Goal: Information Seeking & Learning: Learn about a topic

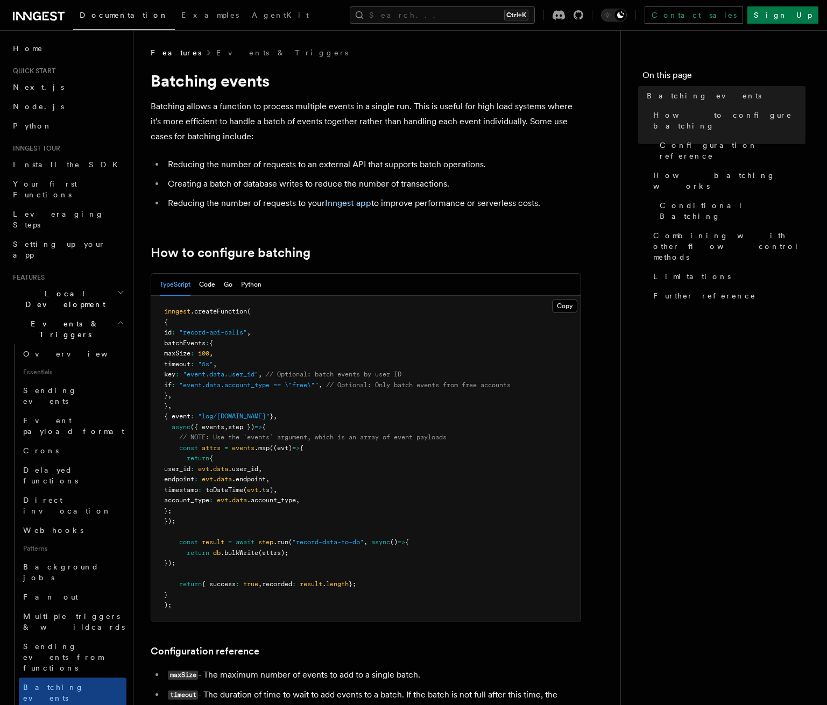
click at [117, 318] on icon "button" at bounding box center [120, 322] width 7 height 9
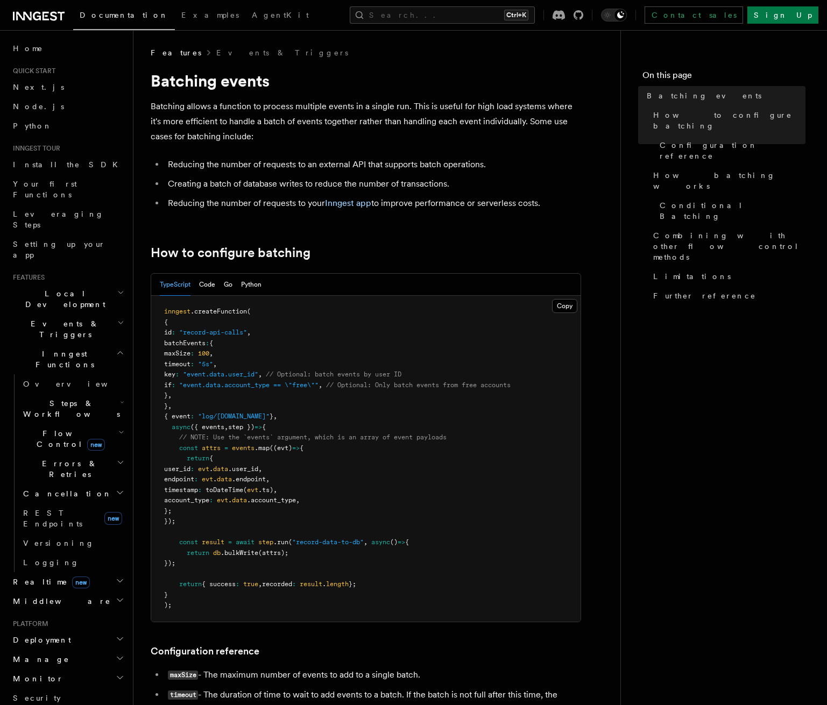
click at [65, 428] on span "Flow Control new" at bounding box center [68, 439] width 99 height 22
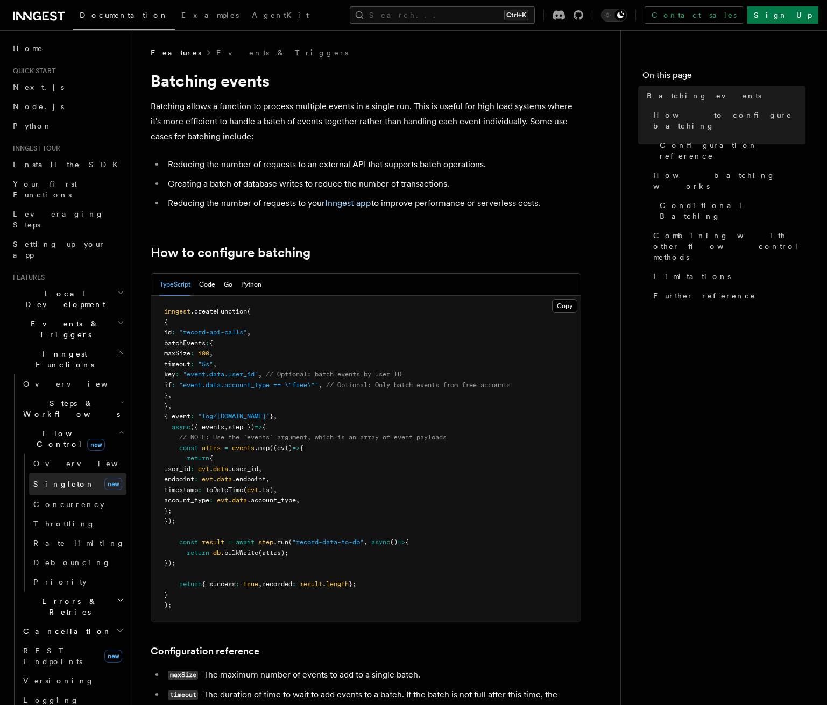
click at [55, 473] on link "[PERSON_NAME] new" at bounding box center [77, 484] width 97 height 22
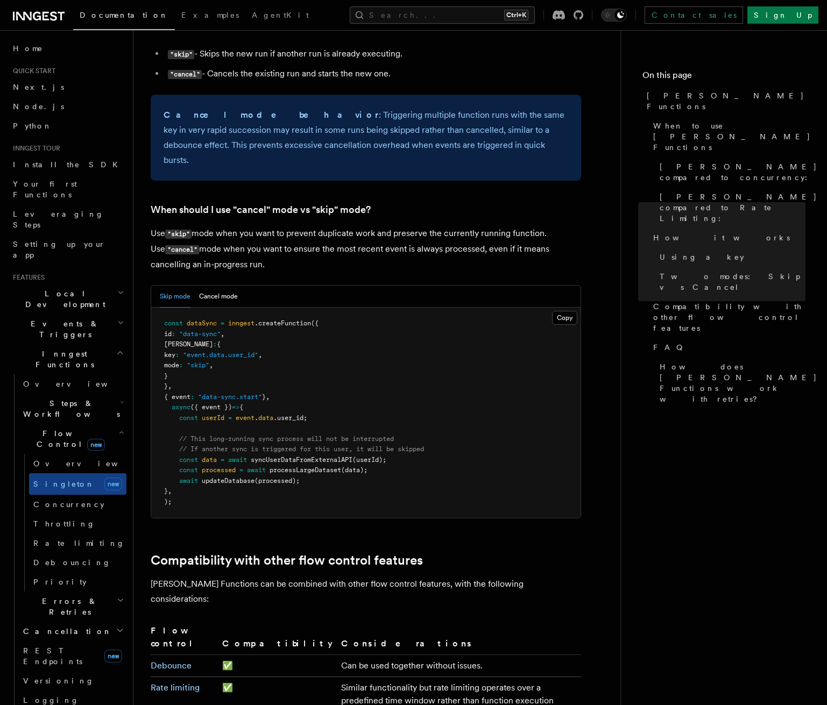
scroll to position [1246, 0]
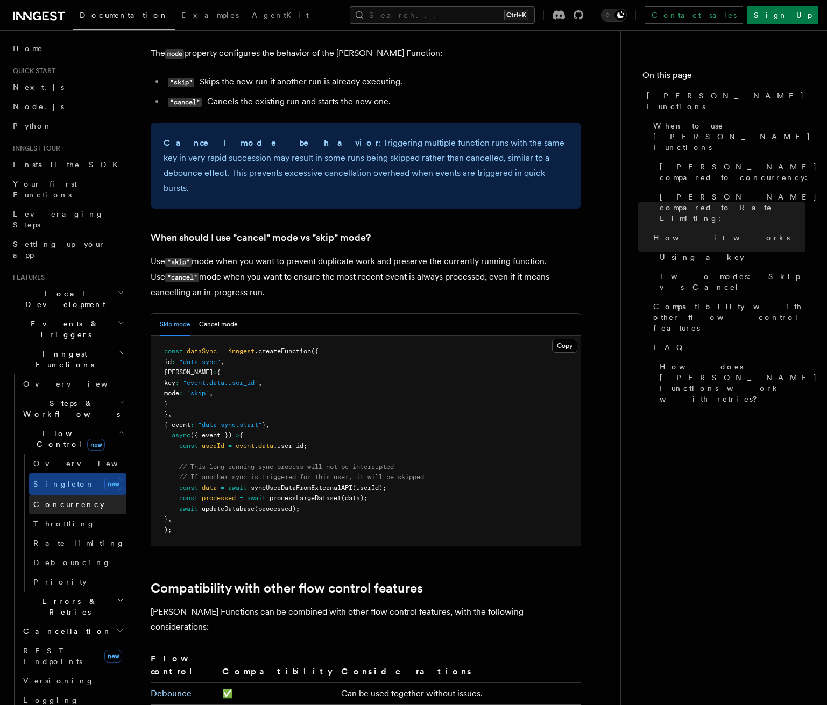
click at [61, 495] on link "Concurrency" at bounding box center [77, 504] width 97 height 19
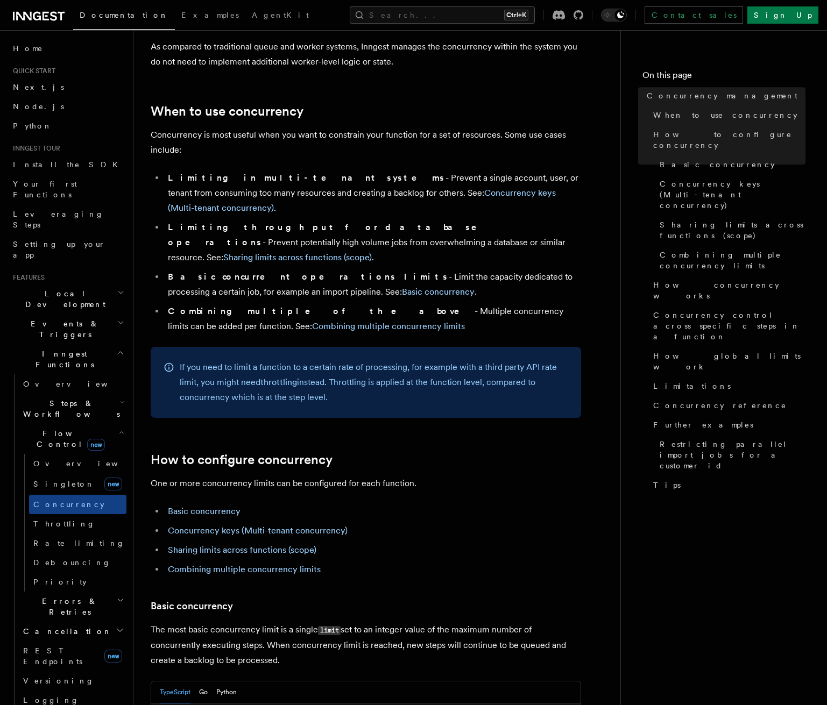
scroll to position [376, 0]
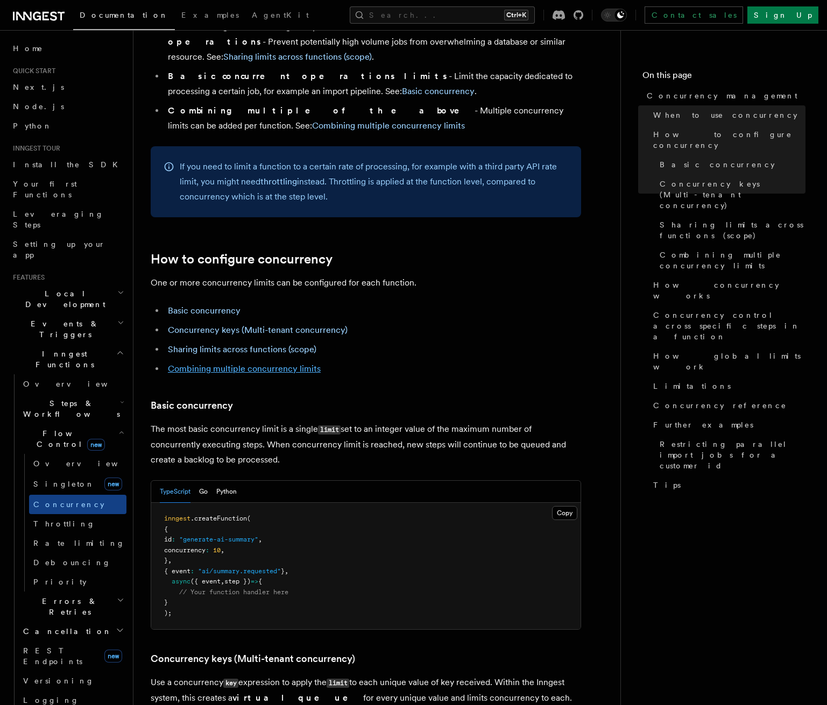
click at [284, 364] on link "Combining multiple concurrency limits" at bounding box center [244, 369] width 153 height 10
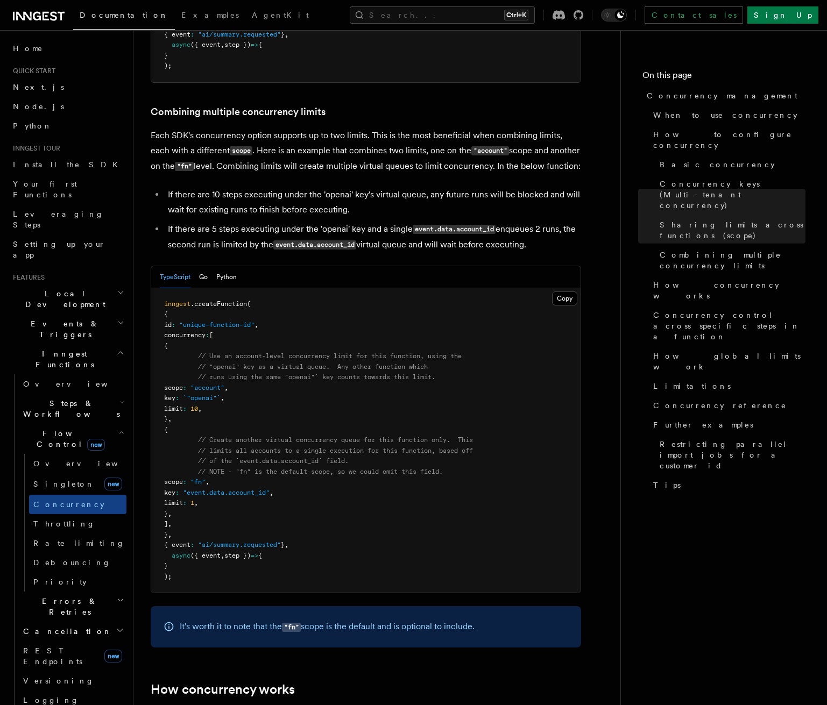
scroll to position [1617, 0]
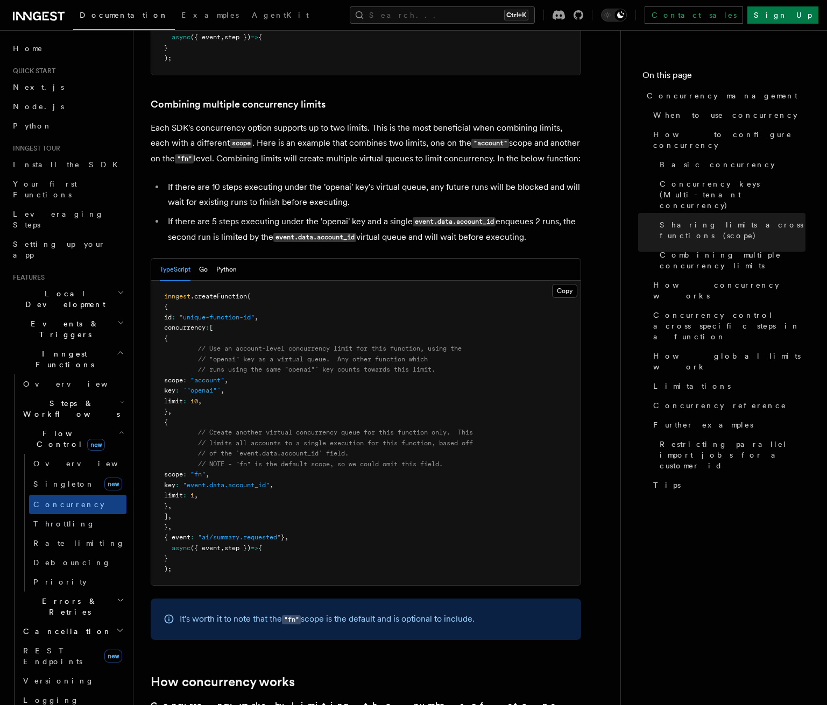
click at [55, 398] on span "Steps & Workflows" at bounding box center [69, 409] width 101 height 22
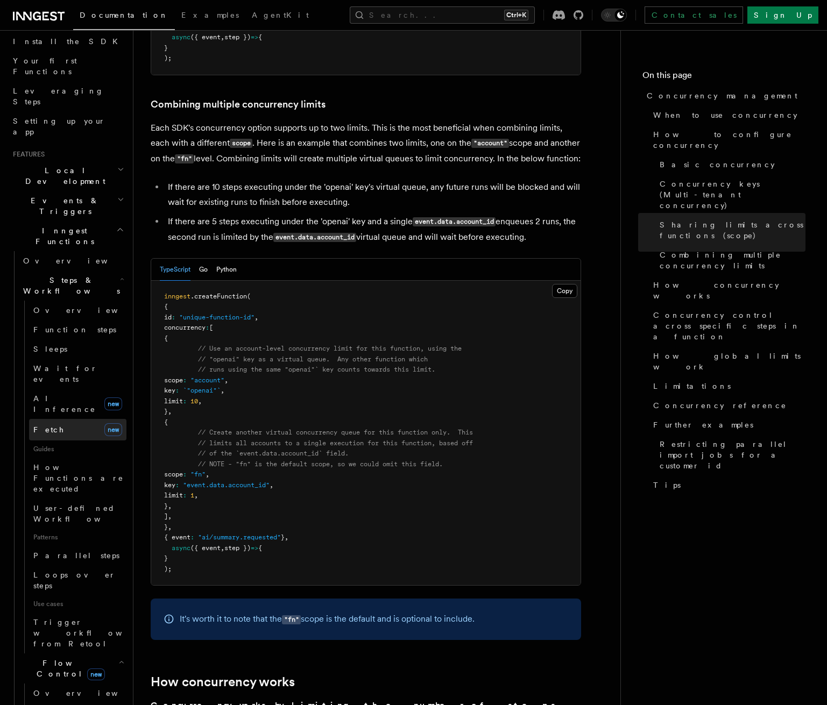
scroll to position [108, 0]
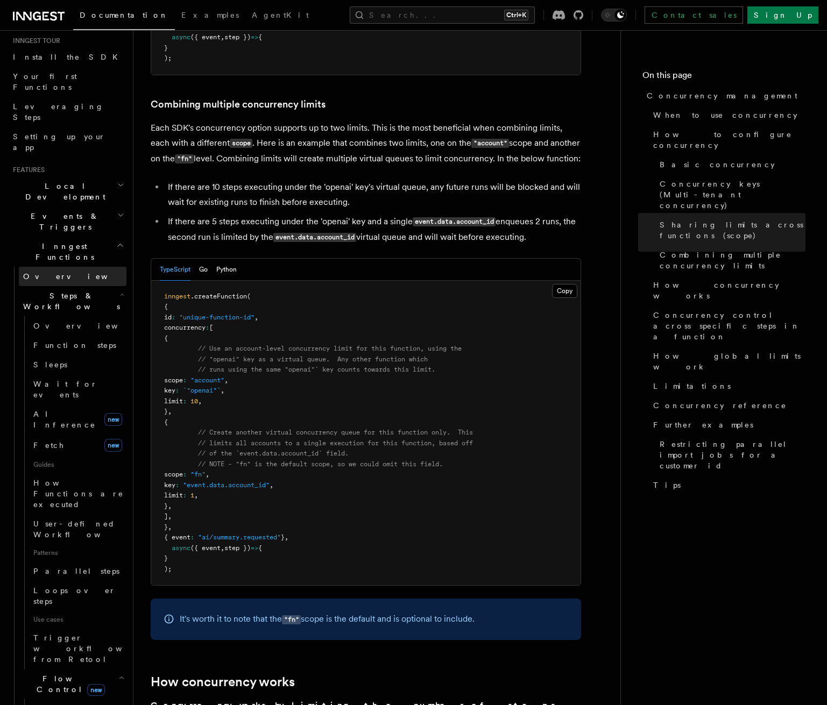
click at [56, 267] on link "Overview" at bounding box center [73, 276] width 108 height 19
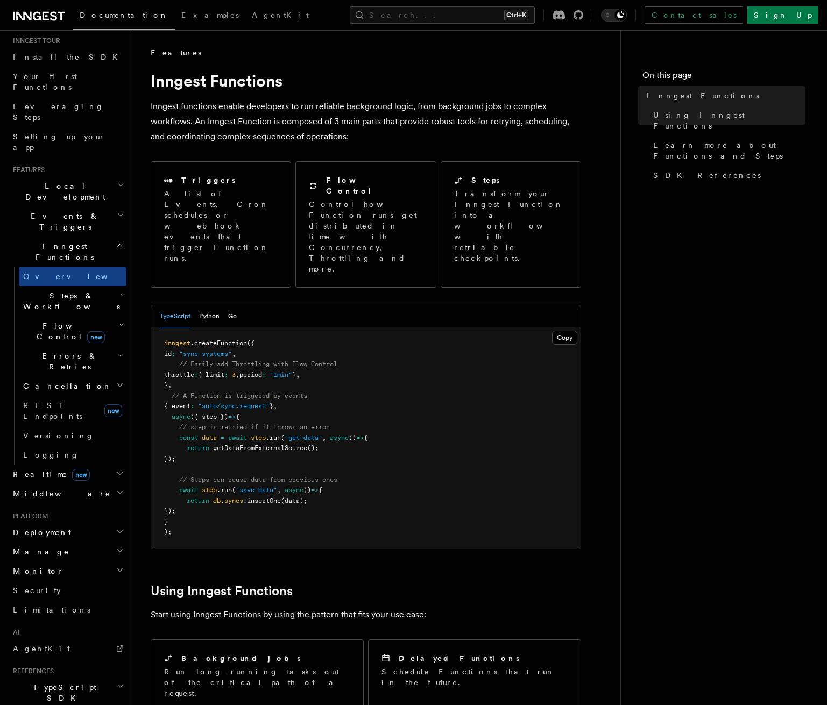
click at [59, 241] on span "Inngest Functions" at bounding box center [63, 252] width 108 height 22
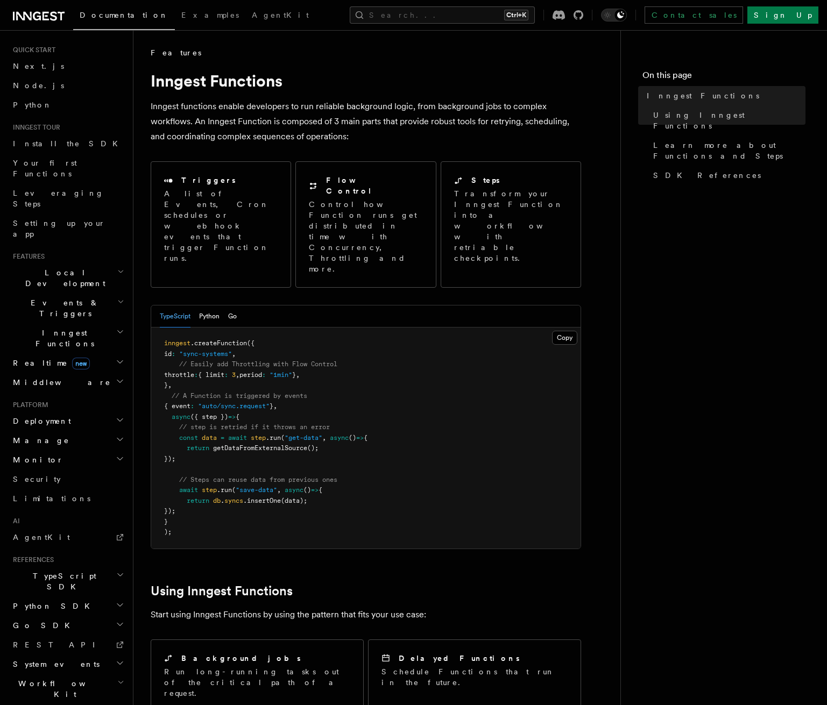
scroll to position [20, 0]
click at [61, 294] on h2 "Events & Triggers" at bounding box center [68, 309] width 118 height 30
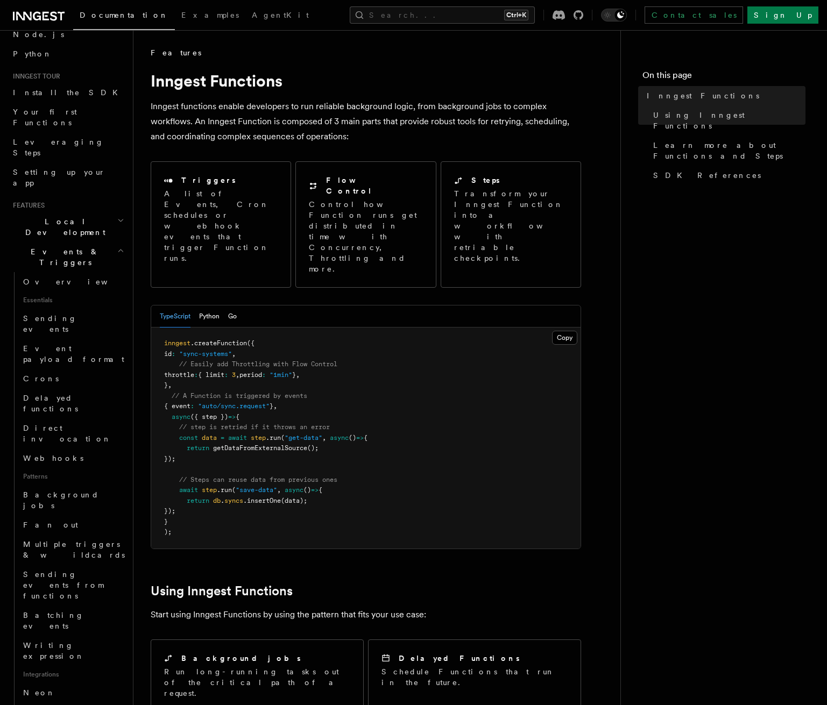
scroll to position [74, 0]
click at [463, 22] on button "Search... Ctrl+K" at bounding box center [442, 14] width 185 height 17
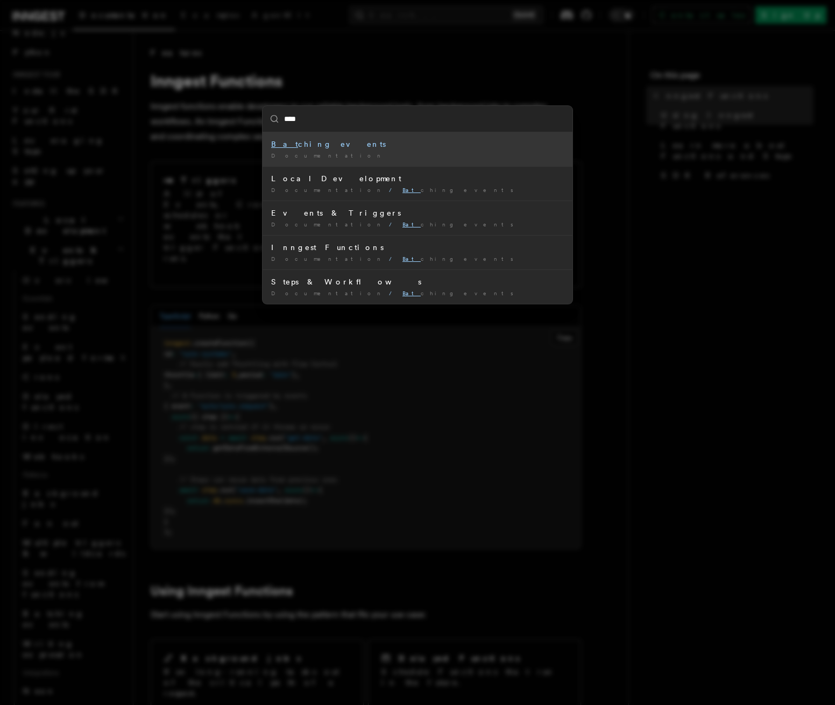
type input "*****"
click at [310, 150] on li "Batch ing events Documentation /" at bounding box center [417, 149] width 310 height 34
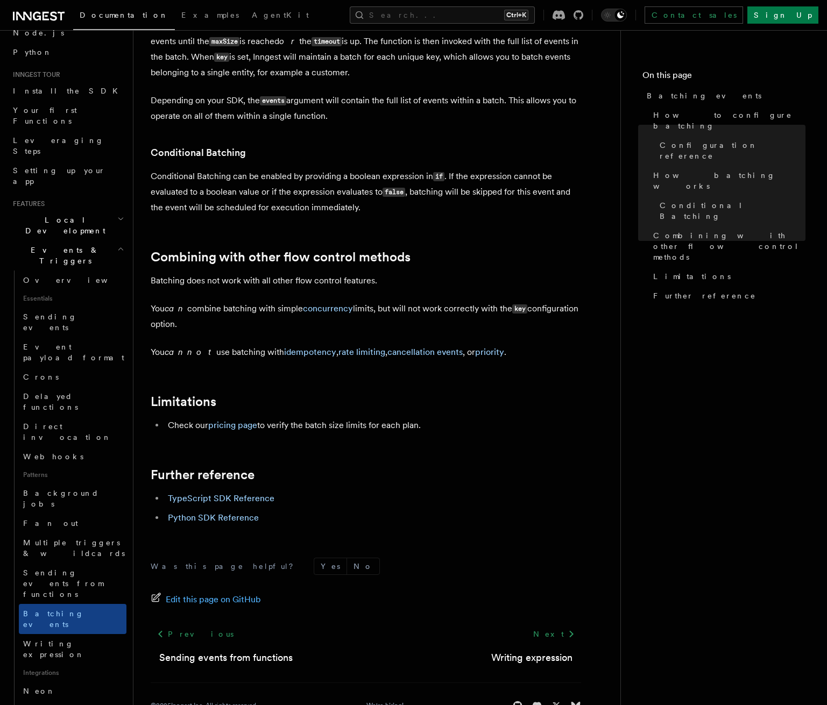
scroll to position [1001, 0]
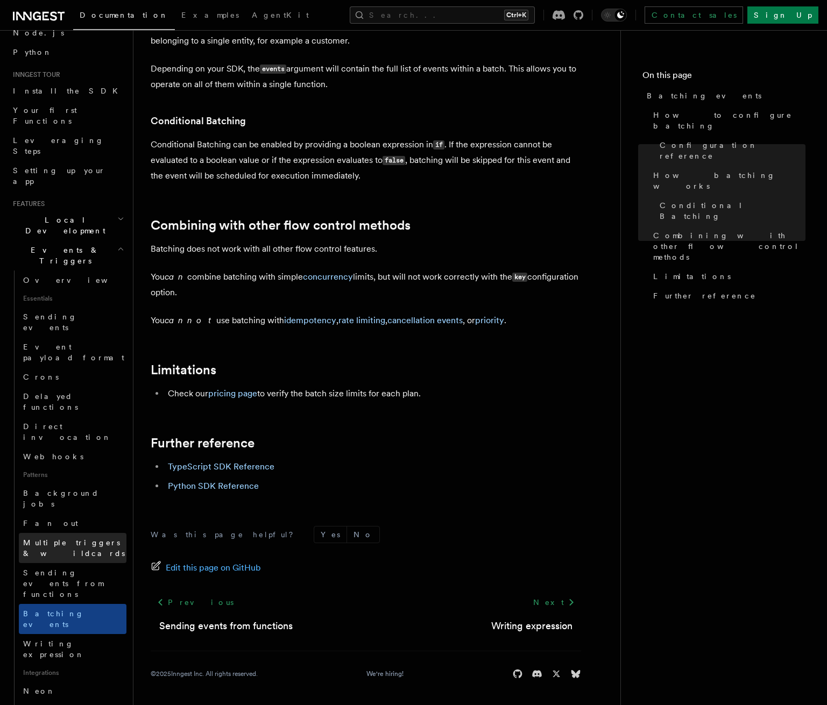
click at [60, 538] on span "Multiple triggers & wildcards" at bounding box center [74, 547] width 102 height 19
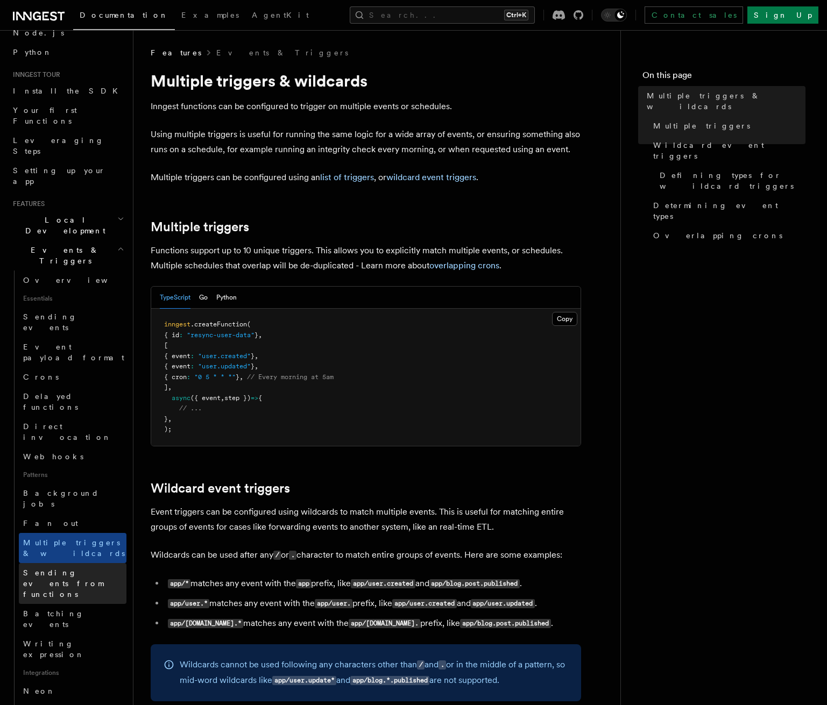
click at [64, 568] on span "Sending events from functions" at bounding box center [63, 583] width 80 height 30
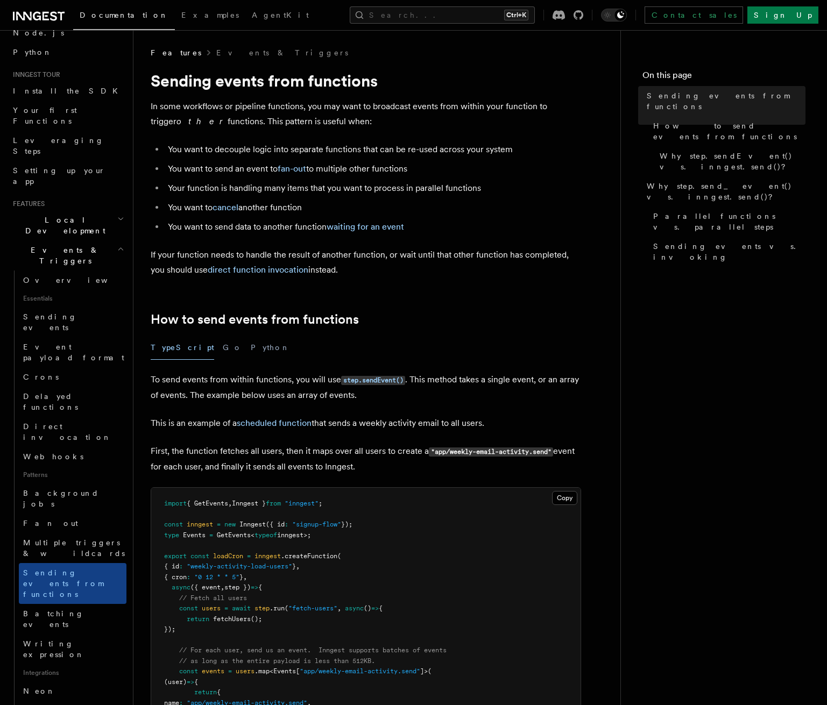
click at [88, 240] on h2 "Events & Triggers" at bounding box center [68, 255] width 118 height 30
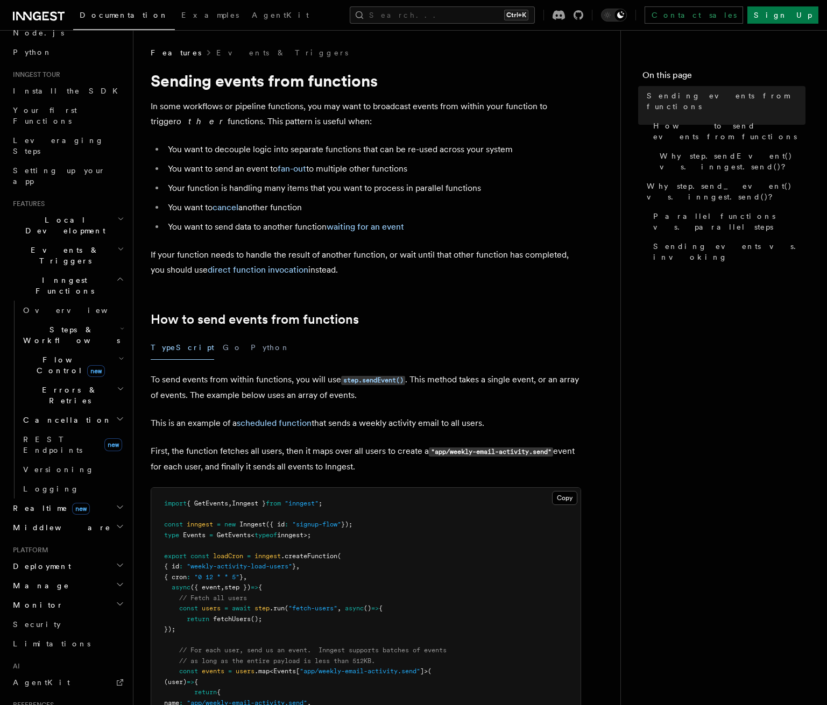
click at [74, 324] on span "Steps & Workflows" at bounding box center [69, 335] width 101 height 22
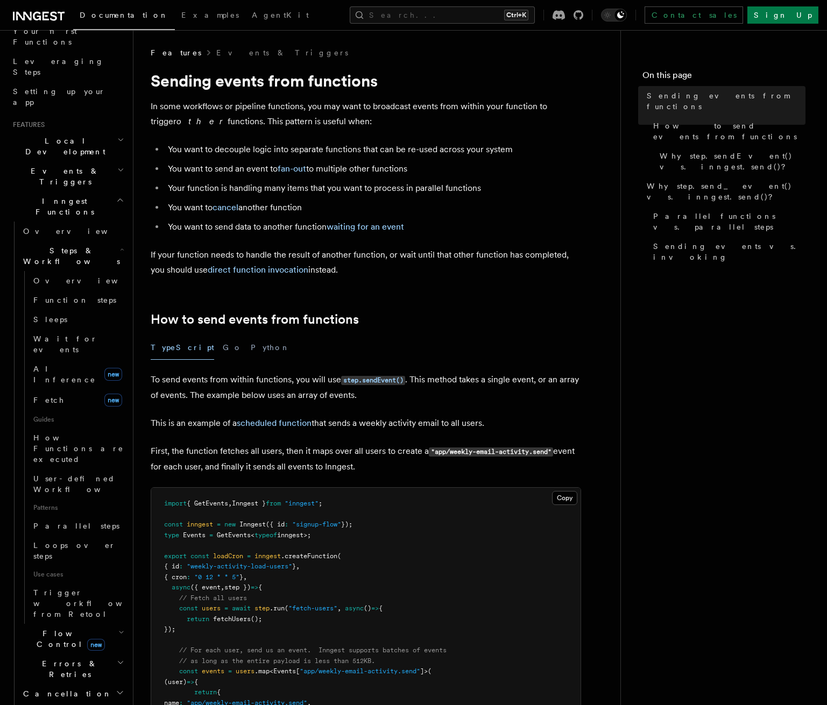
scroll to position [235, 0]
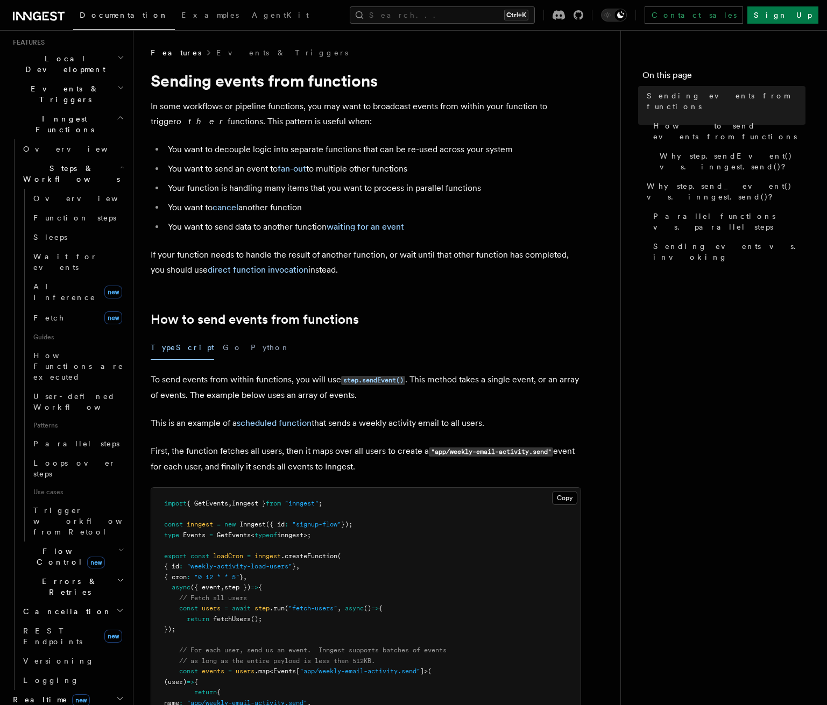
click at [63, 546] on span "Flow Control new" at bounding box center [68, 557] width 99 height 22
click at [61, 577] on span "Overview" at bounding box center [88, 581] width 111 height 9
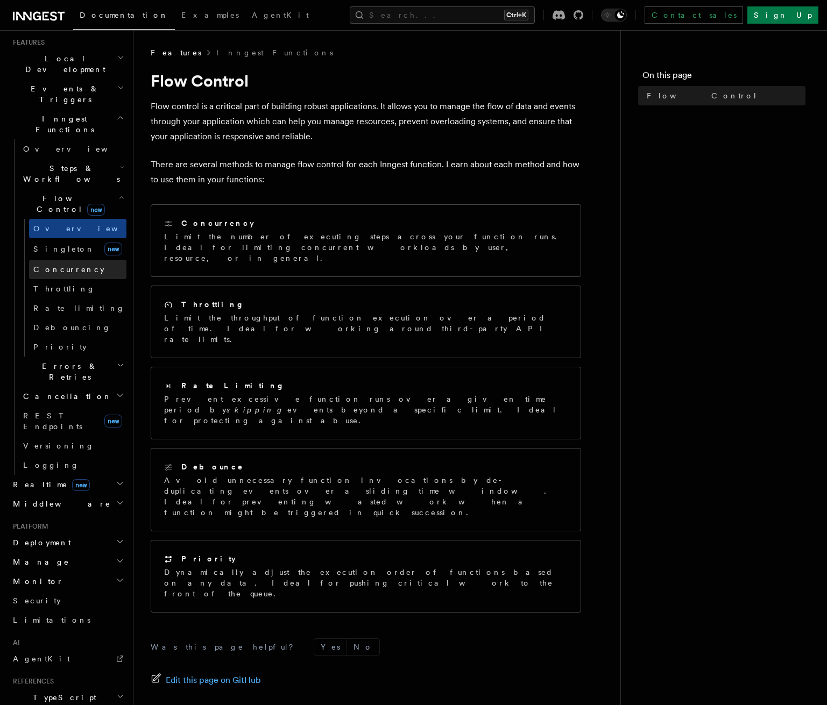
click at [75, 265] on span "Concurrency" at bounding box center [68, 269] width 71 height 9
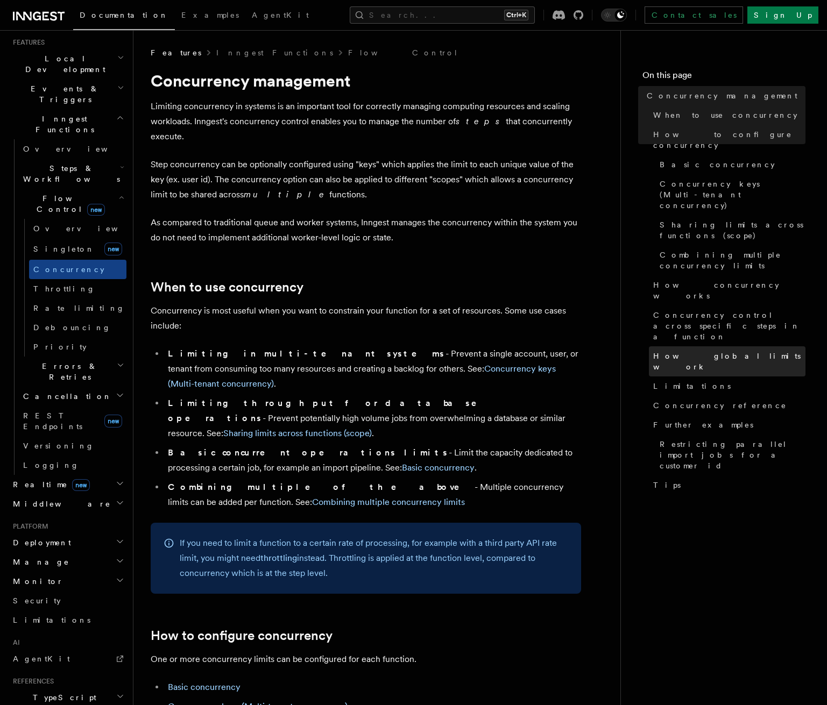
click at [680, 351] on span "How global limits work" at bounding box center [729, 362] width 152 height 22
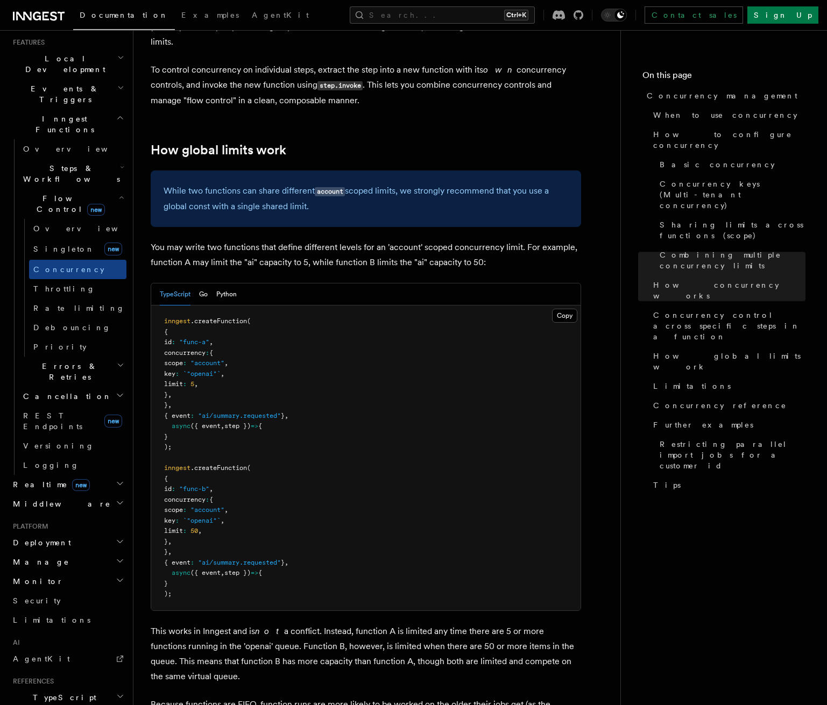
scroll to position [2724, 0]
click at [40, 283] on span "Throttling" at bounding box center [64, 288] width 62 height 11
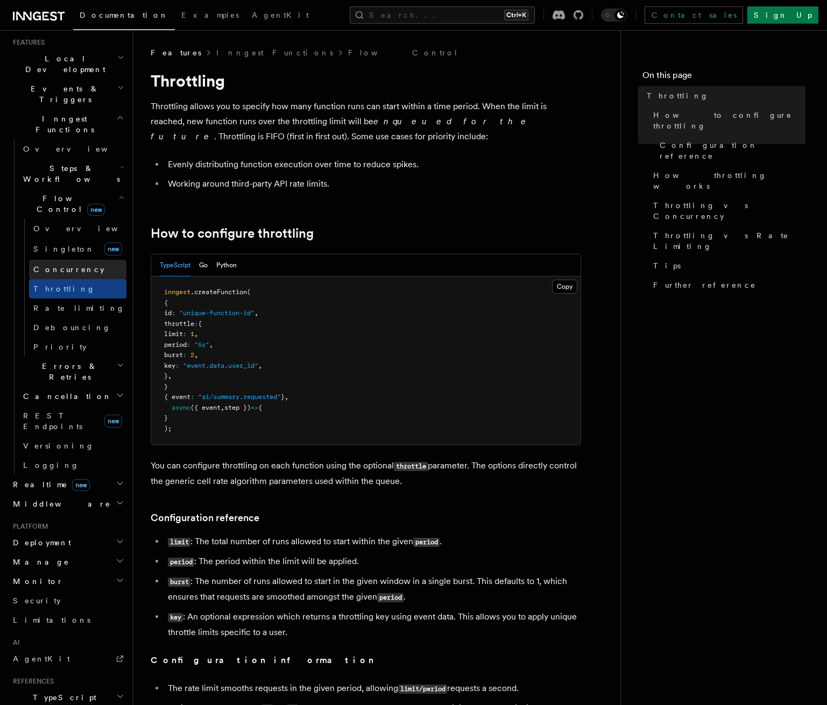
click at [48, 260] on link "Concurrency" at bounding box center [77, 269] width 97 height 19
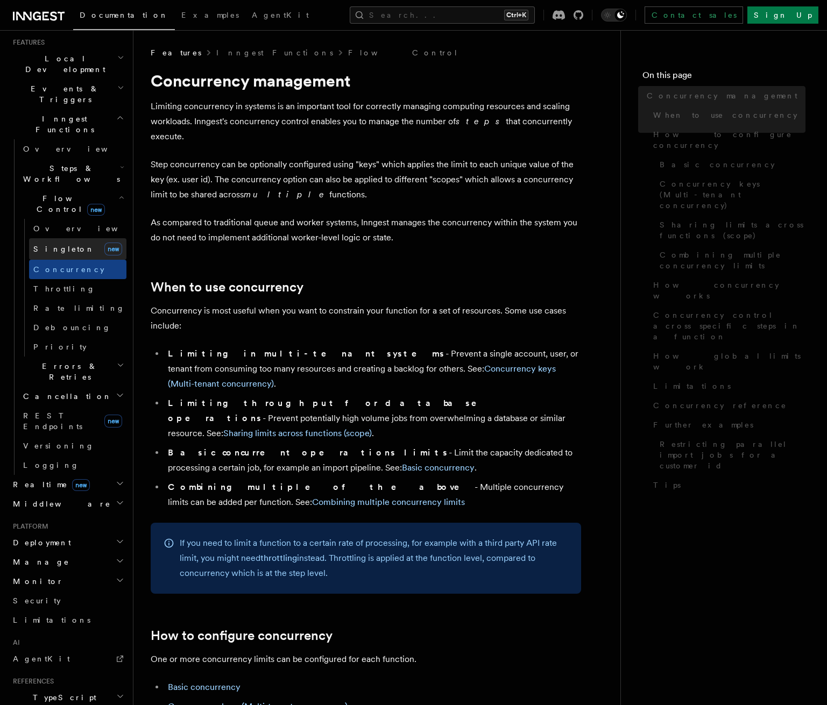
click at [53, 244] on span "Singleton" at bounding box center [63, 249] width 61 height 11
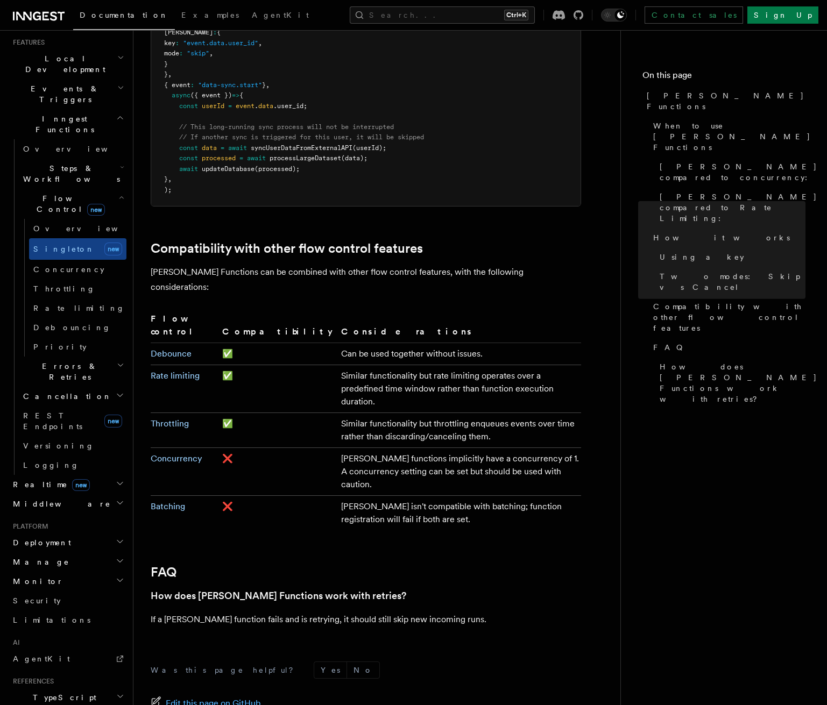
scroll to position [1622, 0]
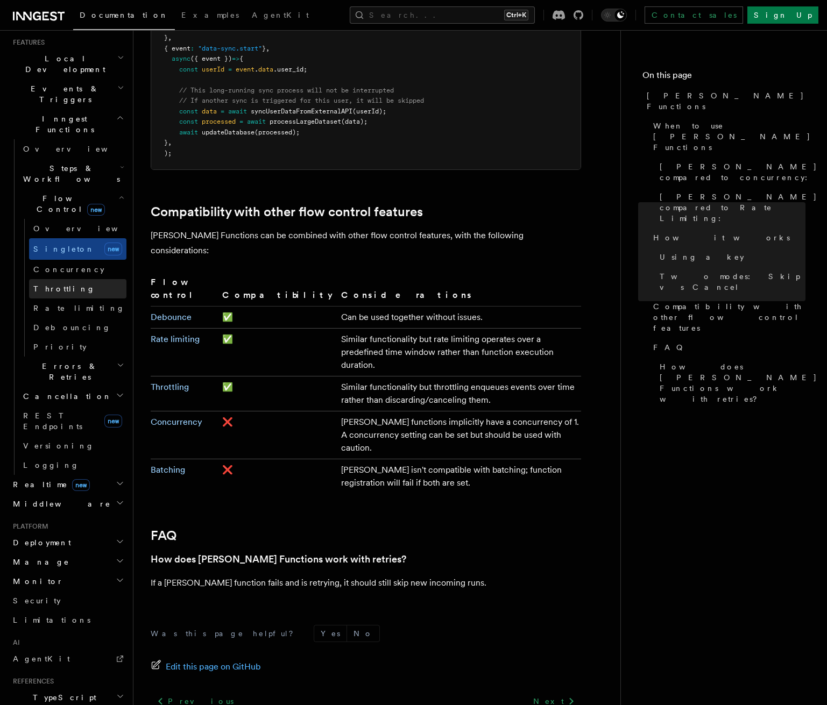
click at [58, 283] on span "Throttling" at bounding box center [64, 288] width 62 height 11
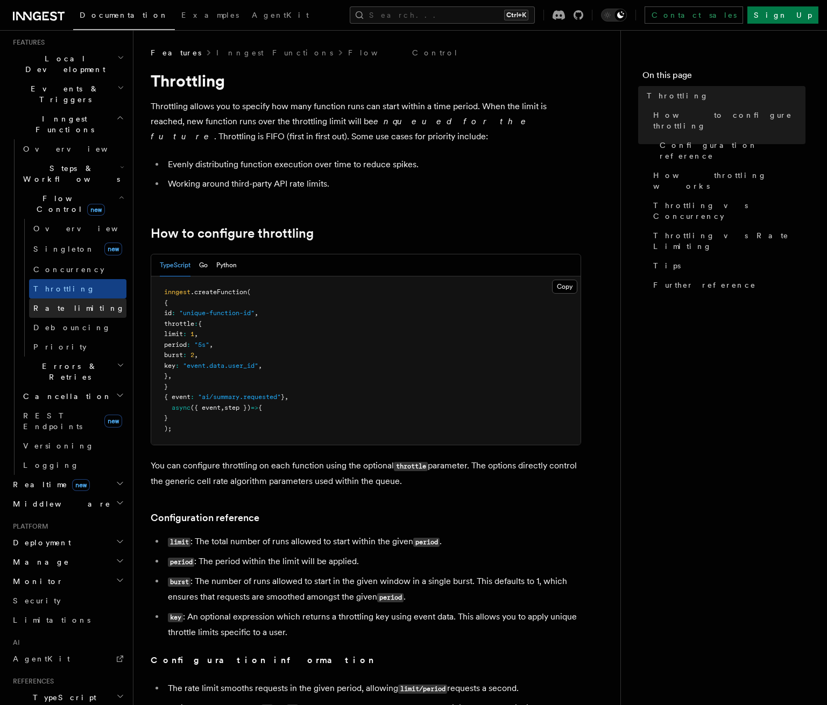
click at [62, 304] on span "Rate limiting" at bounding box center [78, 308] width 91 height 9
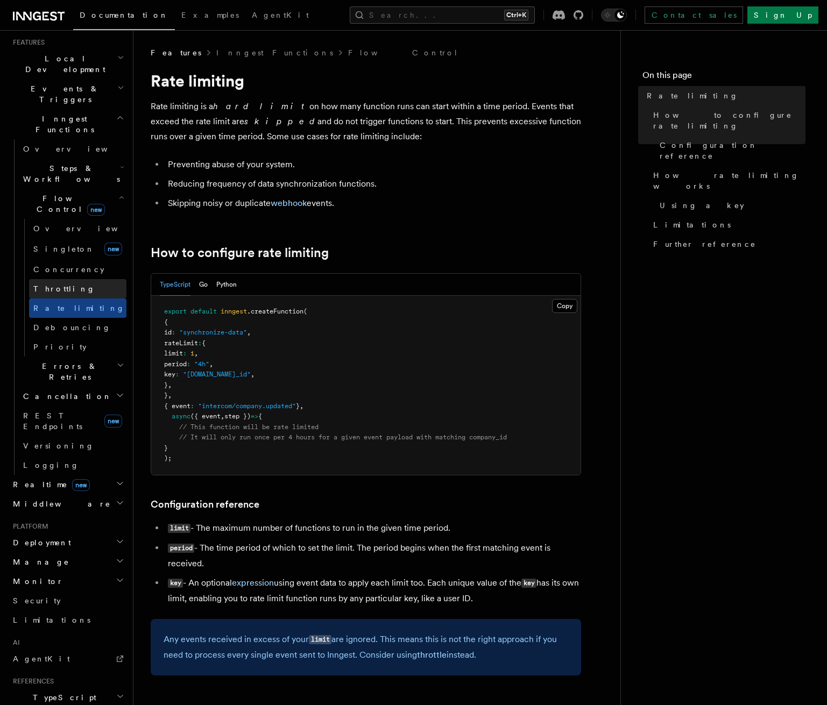
click at [54, 284] on span "Throttling" at bounding box center [64, 288] width 62 height 9
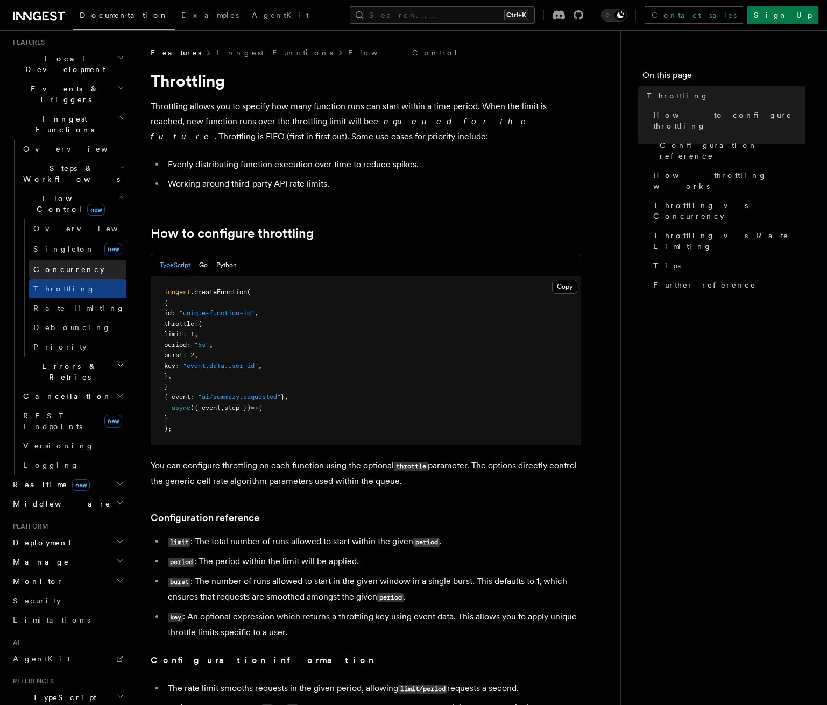
click at [51, 265] on span "Concurrency" at bounding box center [68, 269] width 71 height 9
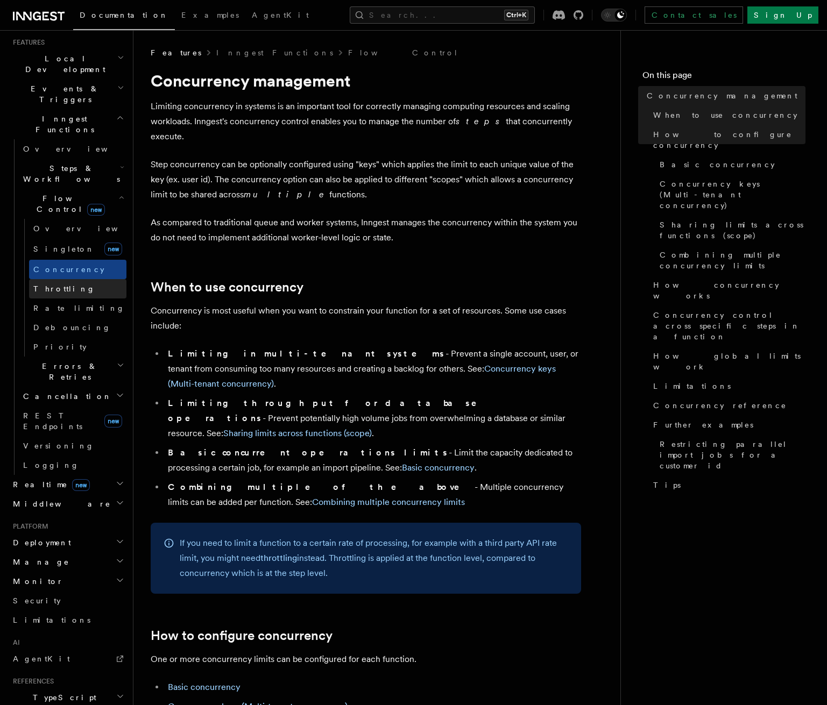
click at [48, 284] on span "Throttling" at bounding box center [64, 288] width 62 height 9
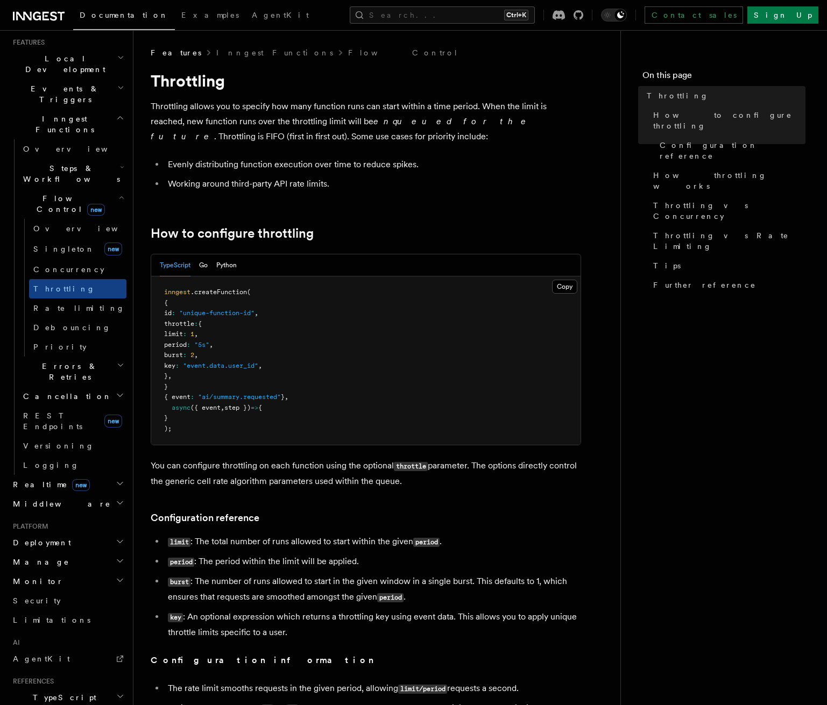
click at [456, 13] on button "Search... Ctrl+K" at bounding box center [442, 14] width 185 height 17
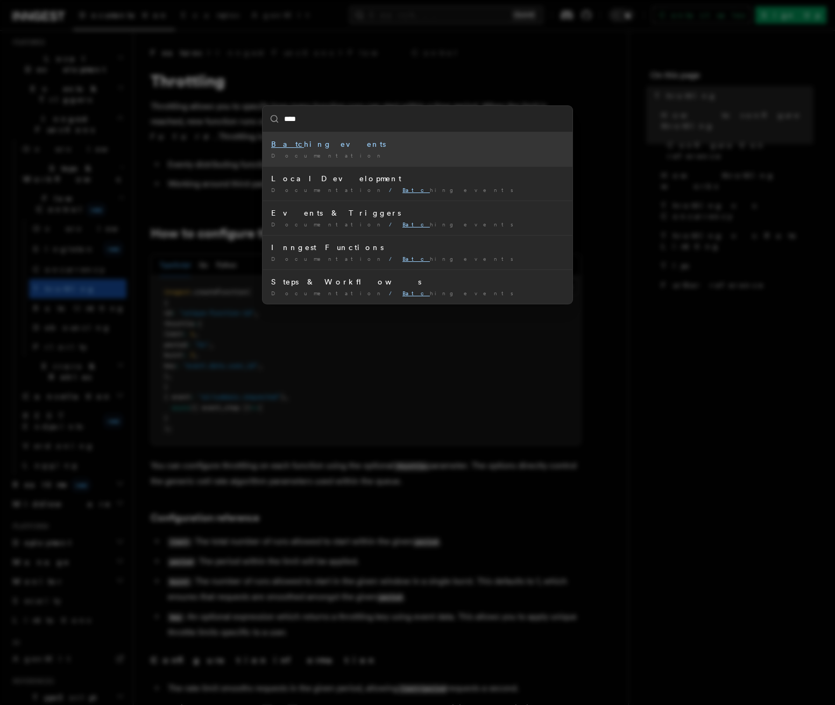
type input "*****"
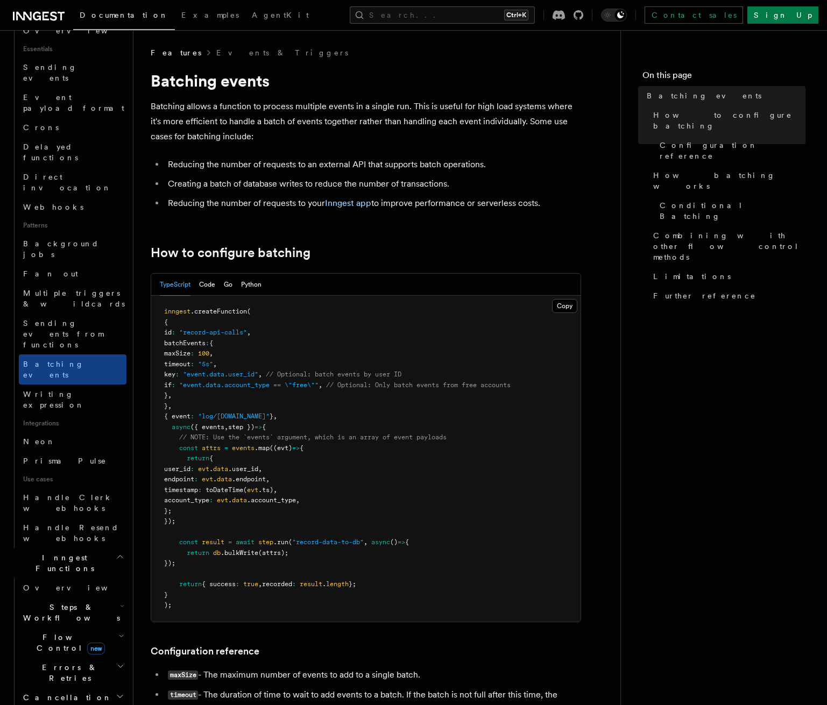
scroll to position [450, 0]
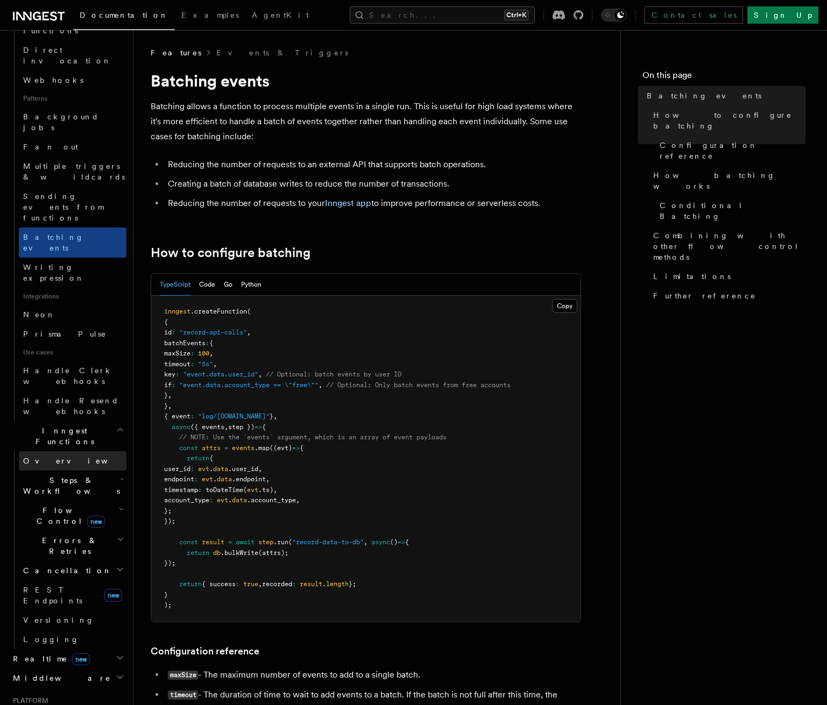
click at [47, 457] on span "Overview" at bounding box center [78, 461] width 111 height 9
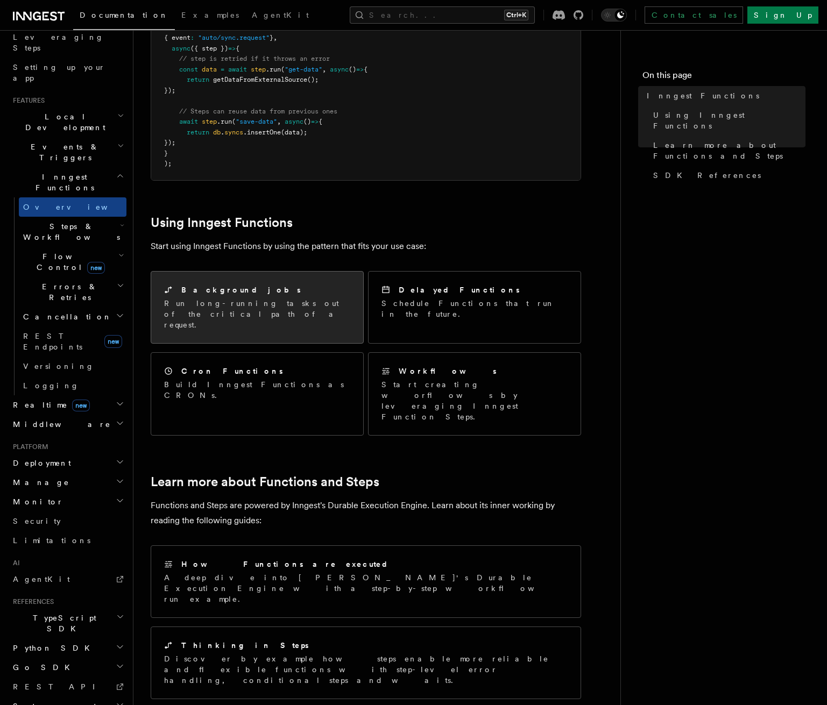
scroll to position [376, 0]
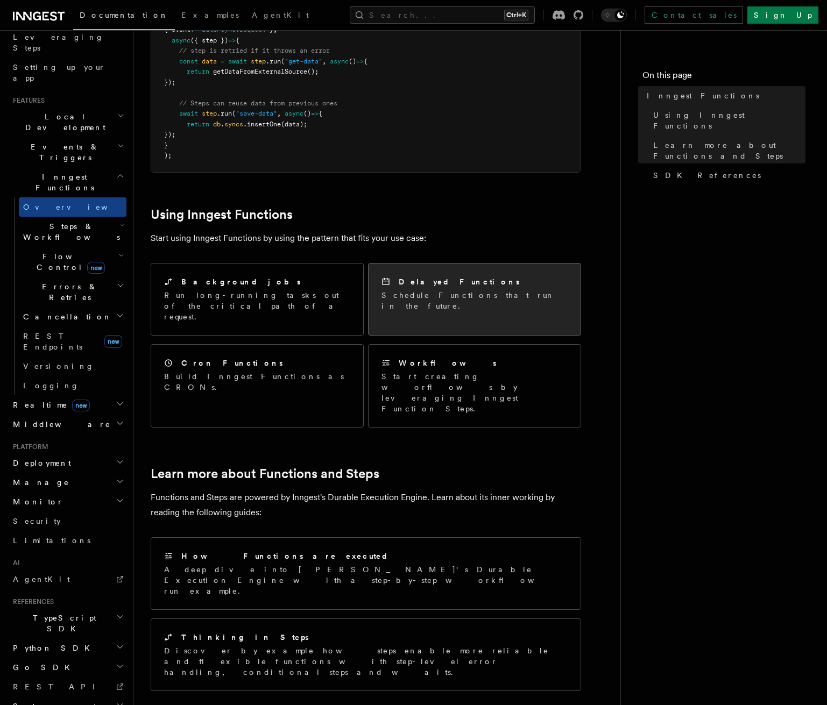
click at [423, 290] on p "Schedule Functions that run in the future." at bounding box center [474, 301] width 186 height 22
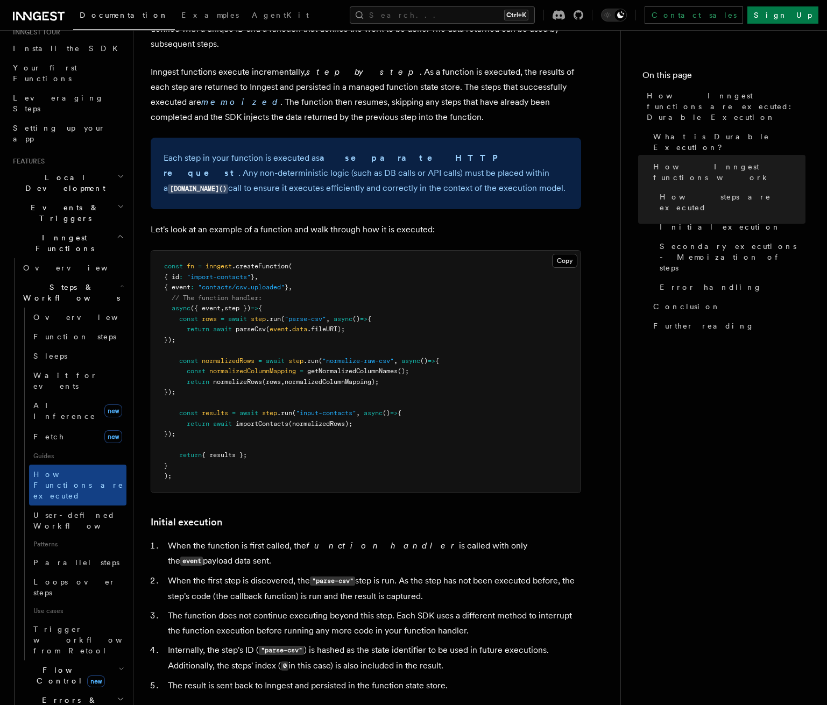
scroll to position [161, 0]
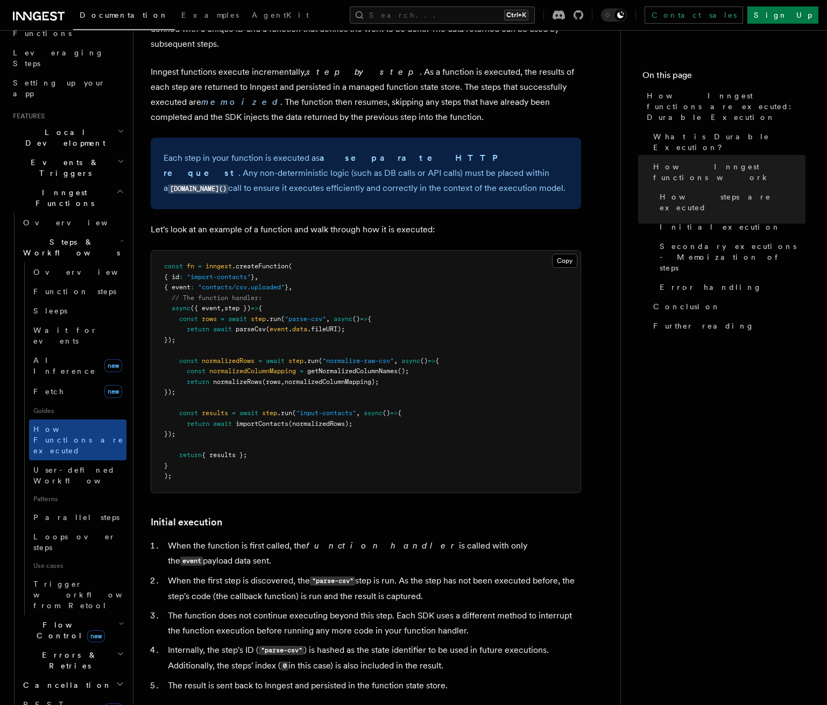
click at [51, 620] on span "Flow Control new" at bounding box center [68, 631] width 99 height 22
click at [48, 651] on span "Overview" at bounding box center [88, 655] width 111 height 9
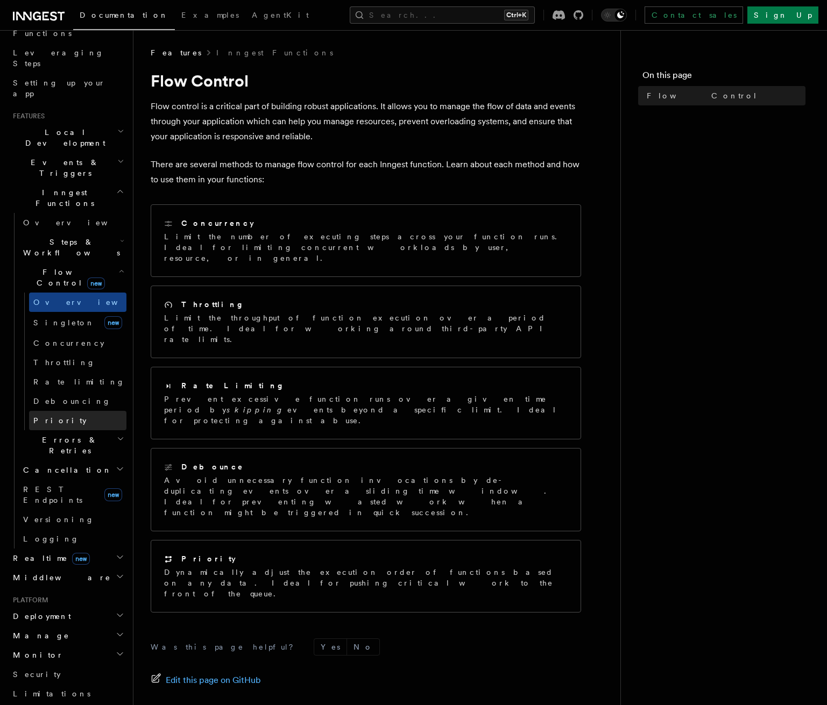
click at [63, 411] on link "Priority" at bounding box center [77, 420] width 97 height 19
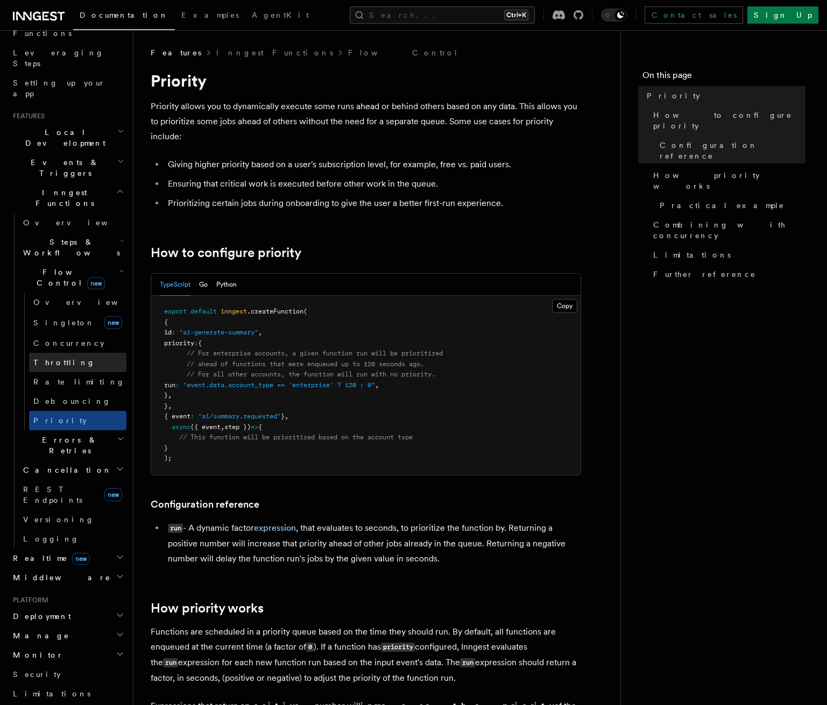
click at [67, 353] on link "Throttling" at bounding box center [77, 362] width 97 height 19
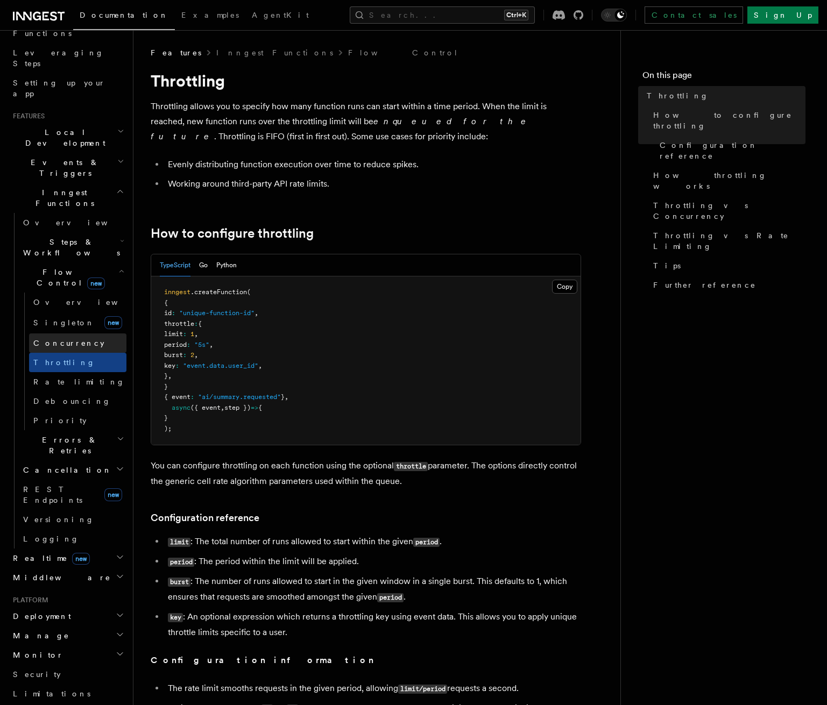
click at [67, 333] on link "Concurrency" at bounding box center [77, 342] width 97 height 19
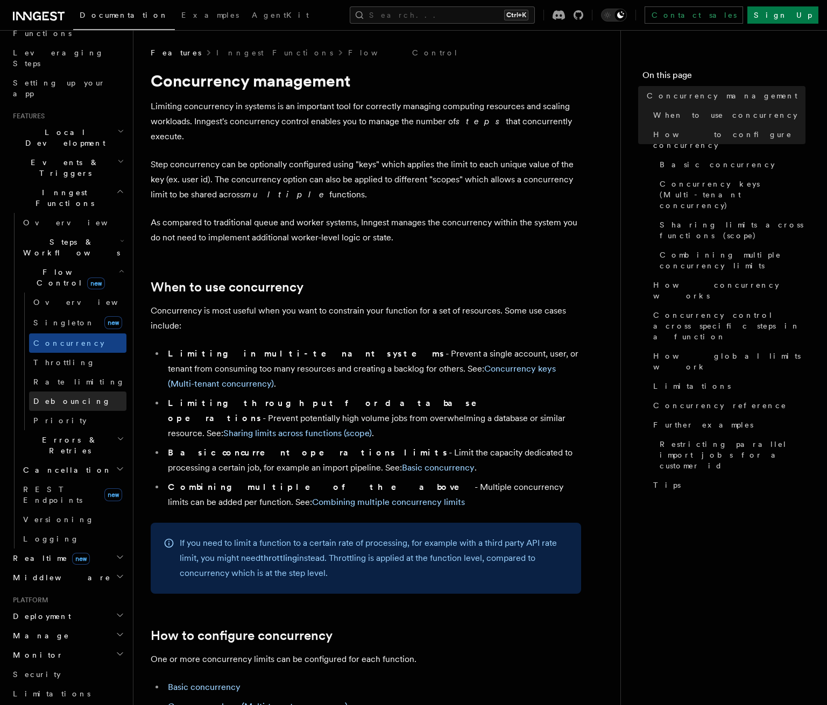
click at [56, 392] on link "Debouncing" at bounding box center [77, 401] width 97 height 19
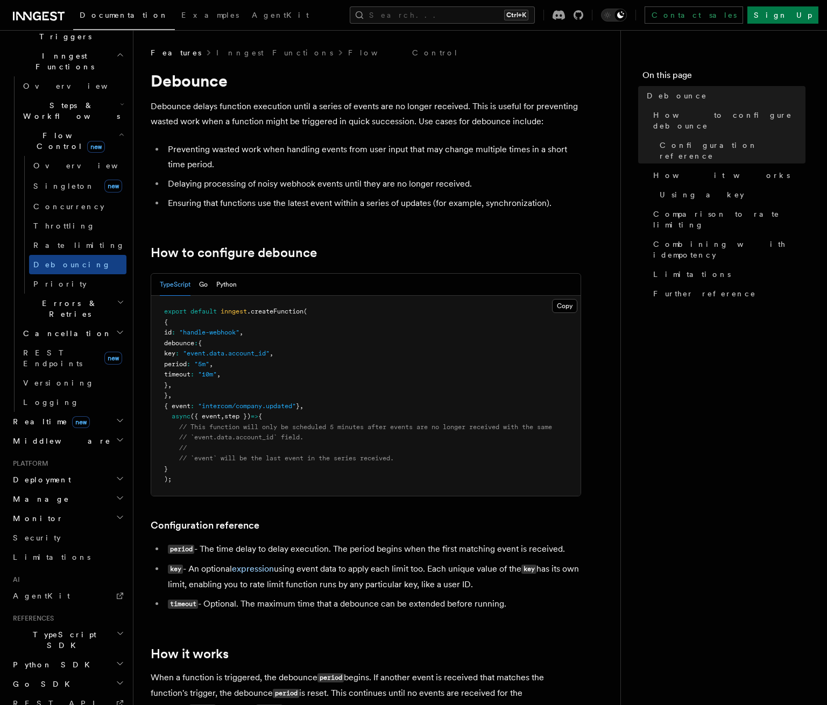
scroll to position [315, 0]
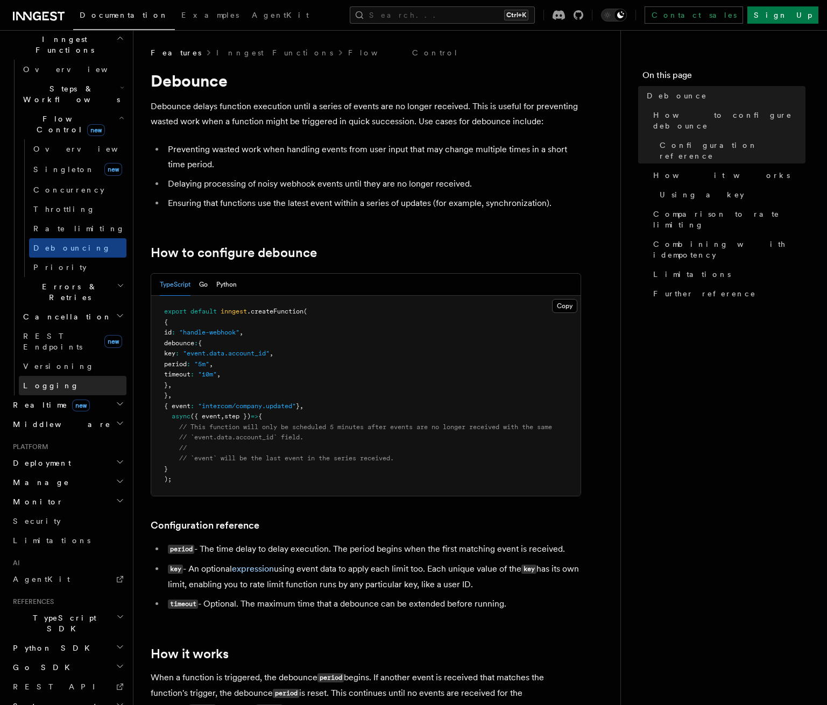
click at [68, 376] on link "Logging" at bounding box center [73, 385] width 108 height 19
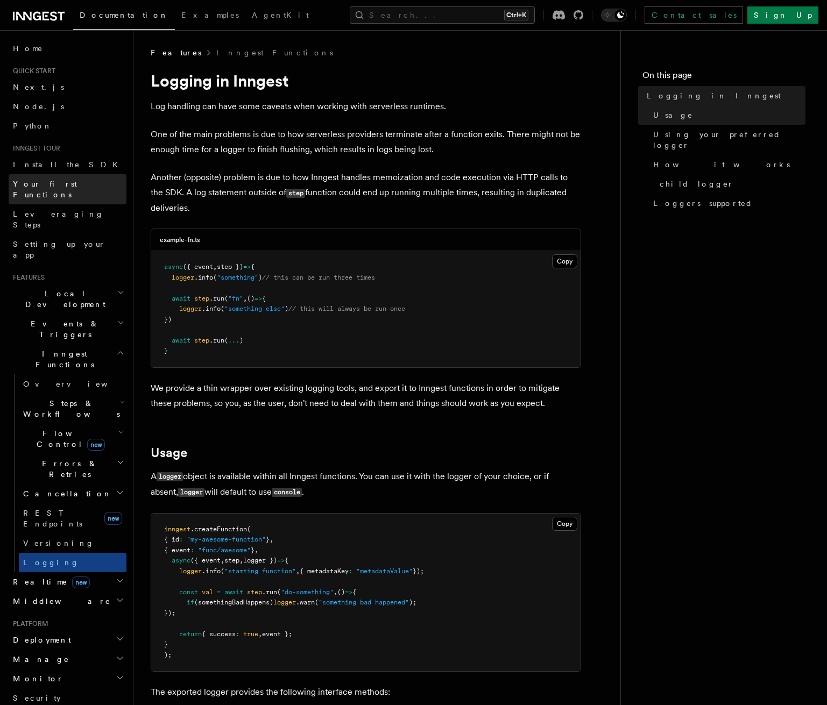
click at [45, 180] on span "Your first Functions" at bounding box center [45, 189] width 64 height 19
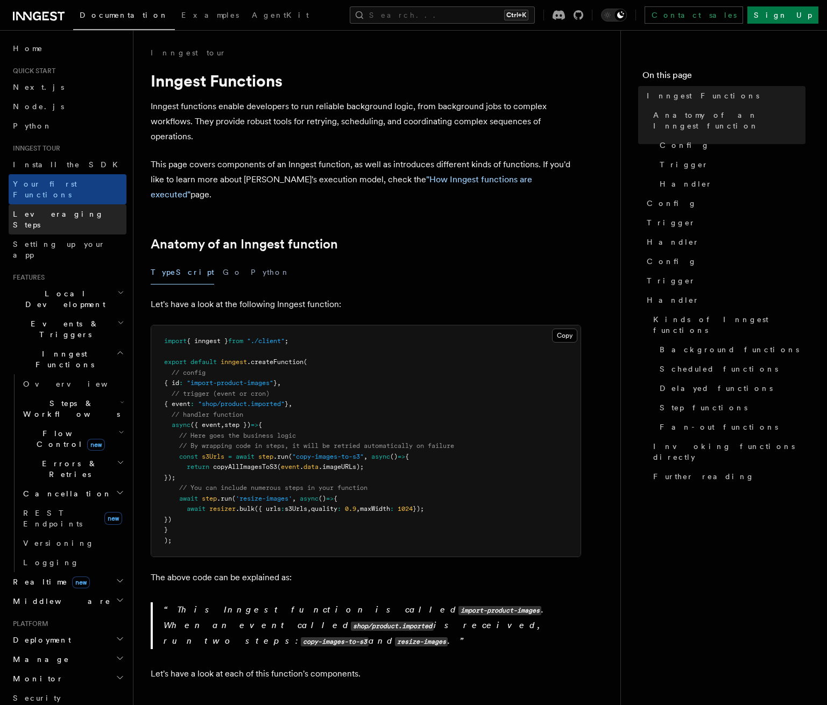
click at [57, 210] on span "Leveraging Steps" at bounding box center [58, 219] width 91 height 19
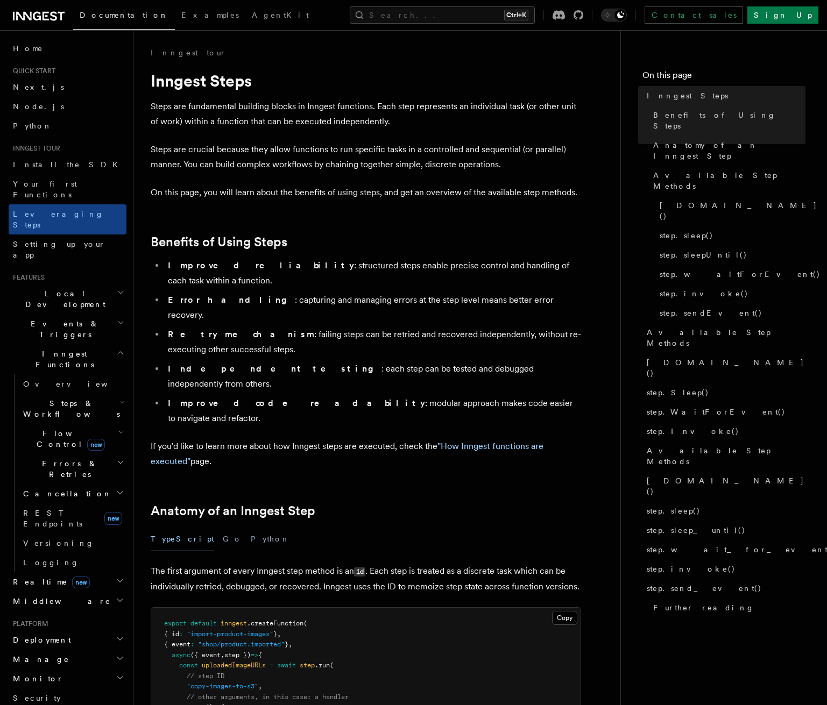
click at [40, 314] on h2 "Events & Triggers" at bounding box center [68, 329] width 118 height 30
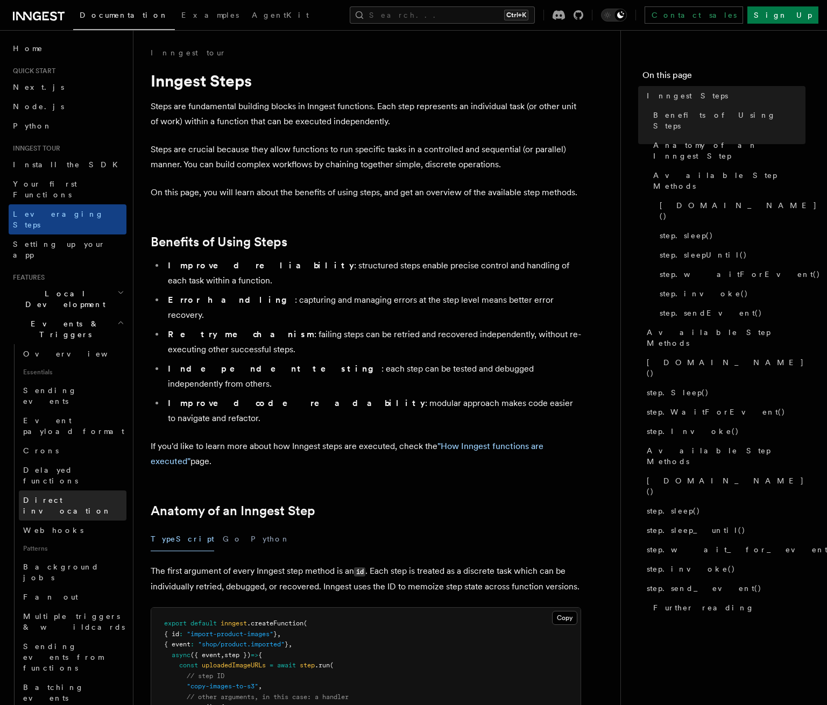
click at [55, 490] on link "Direct invocation" at bounding box center [73, 505] width 108 height 30
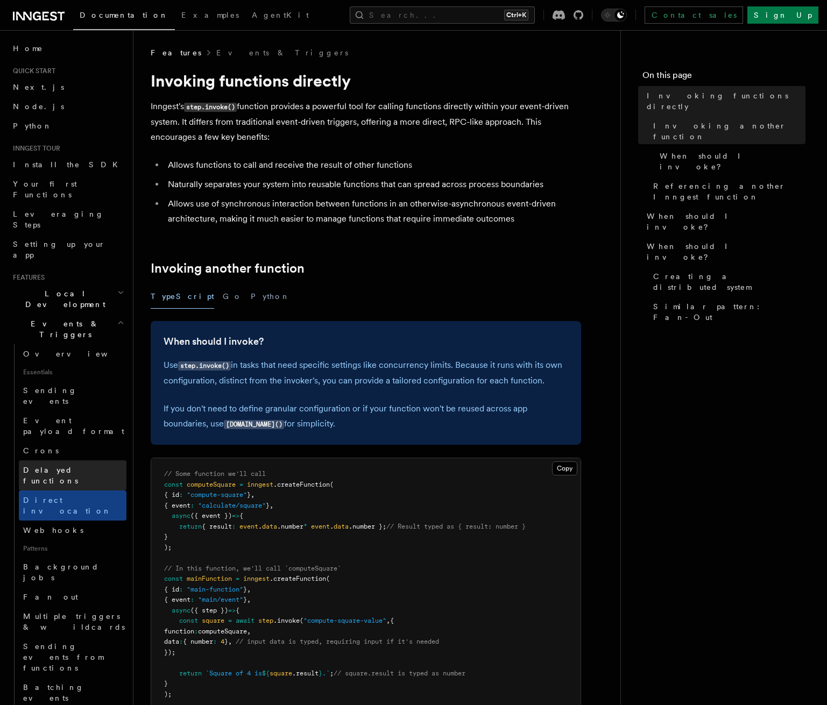
click at [53, 466] on span "Delayed functions" at bounding box center [50, 475] width 55 height 19
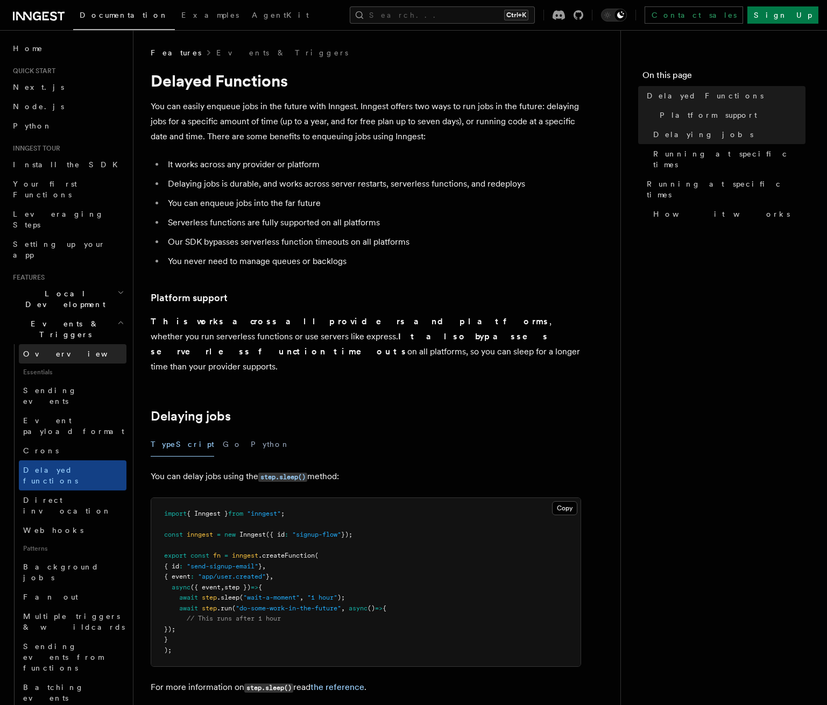
click at [39, 348] on span "Overview" at bounding box center [78, 353] width 111 height 11
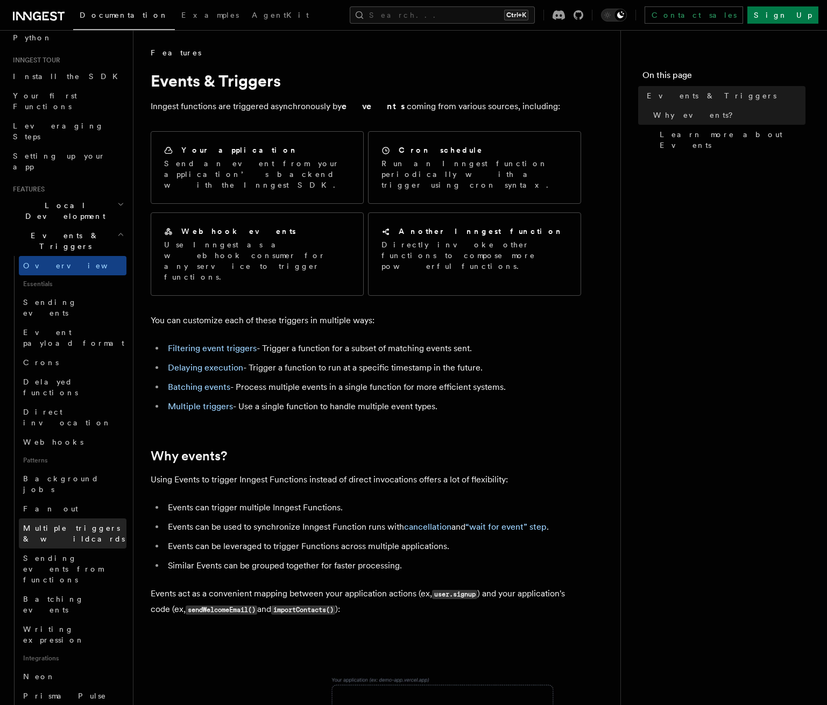
scroll to position [108, 0]
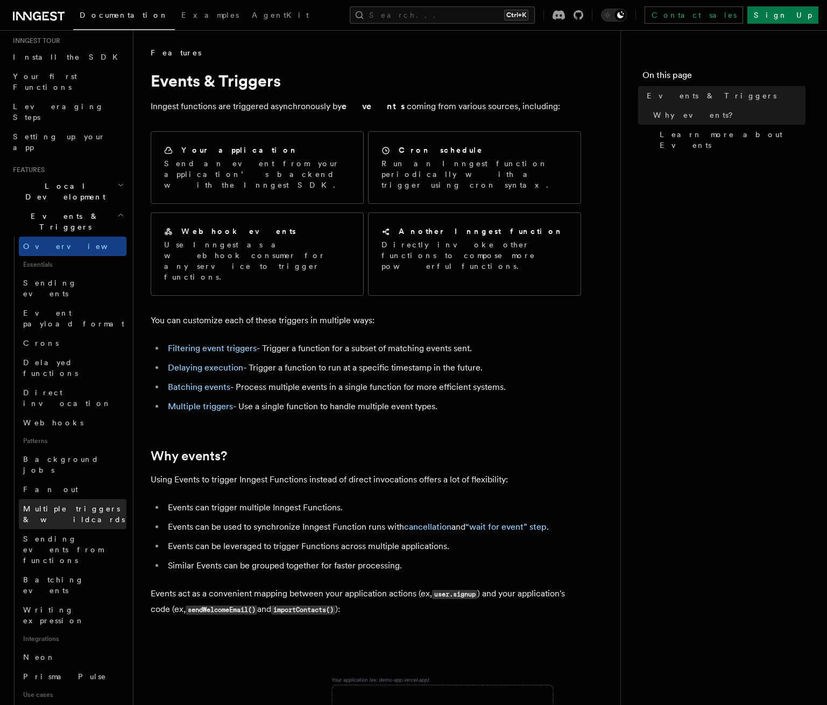
click at [52, 504] on span "Multiple triggers & wildcards" at bounding box center [74, 513] width 102 height 19
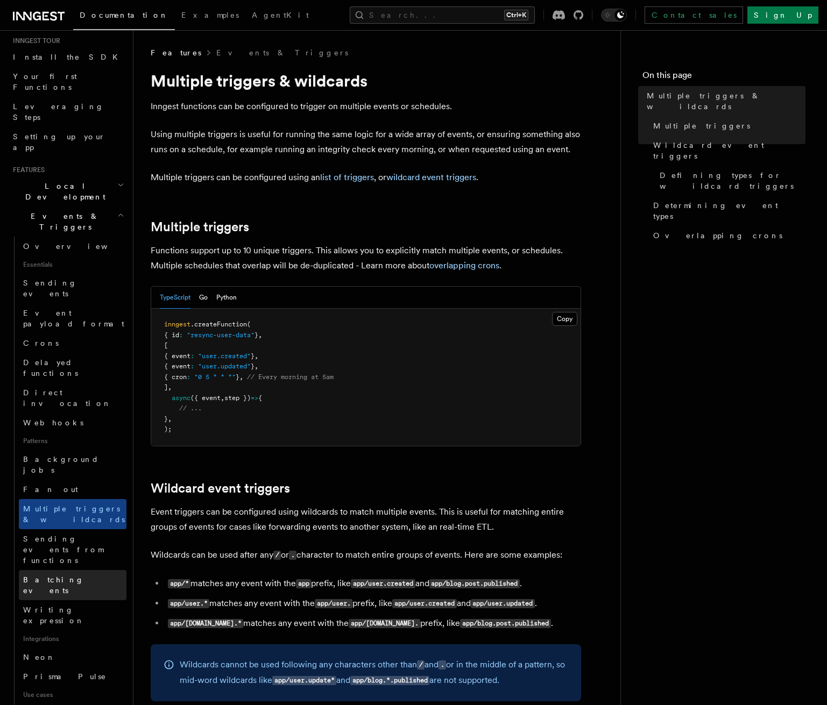
click at [63, 575] on span "Batching events" at bounding box center [53, 584] width 61 height 19
